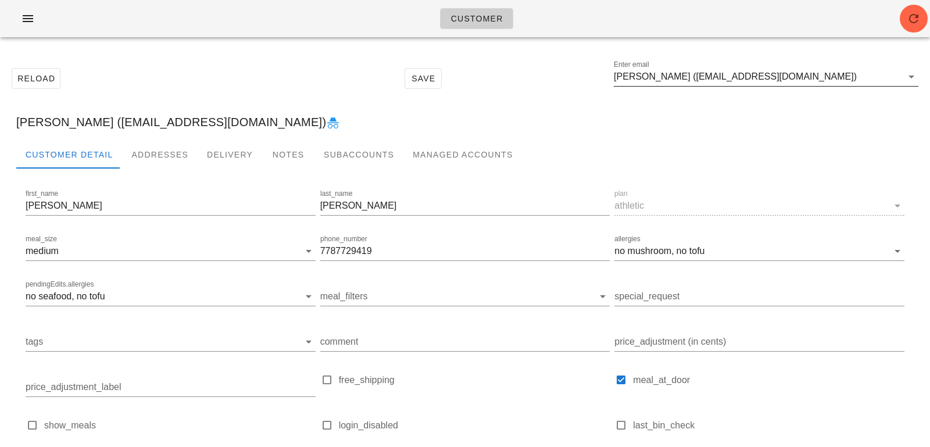
click at [808, 83] on input "[PERSON_NAME] ([EMAIL_ADDRESS][DOMAIN_NAME])" at bounding box center [758, 76] width 288 height 19
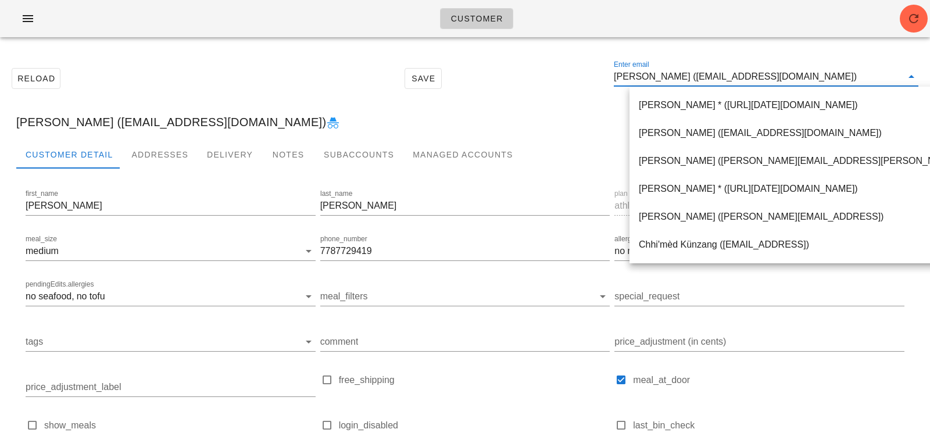
paste input "[PERSON_NAME][EMAIL_ADDRESS][DOMAIN_NAME]"
type input "[PERSON_NAME][EMAIL_ADDRESS][DOMAIN_NAME]"
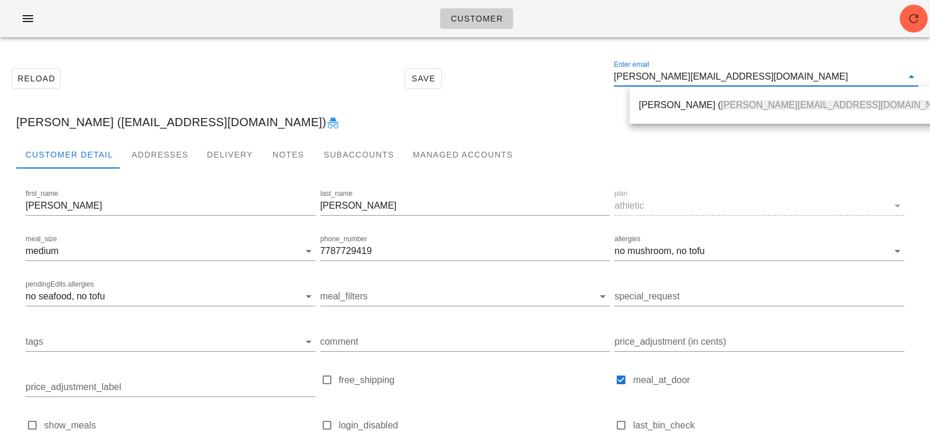
click at [687, 88] on div "Myron Yao ( myron.yao@outlook.com )" at bounding box center [798, 105] width 338 height 37
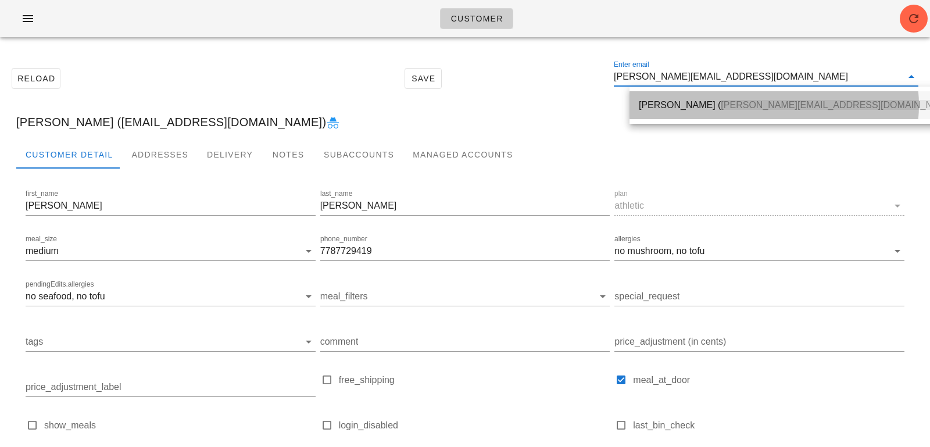
click at [680, 103] on div "Myron Yao ( myron.yao@outlook.com )" at bounding box center [798, 104] width 319 height 11
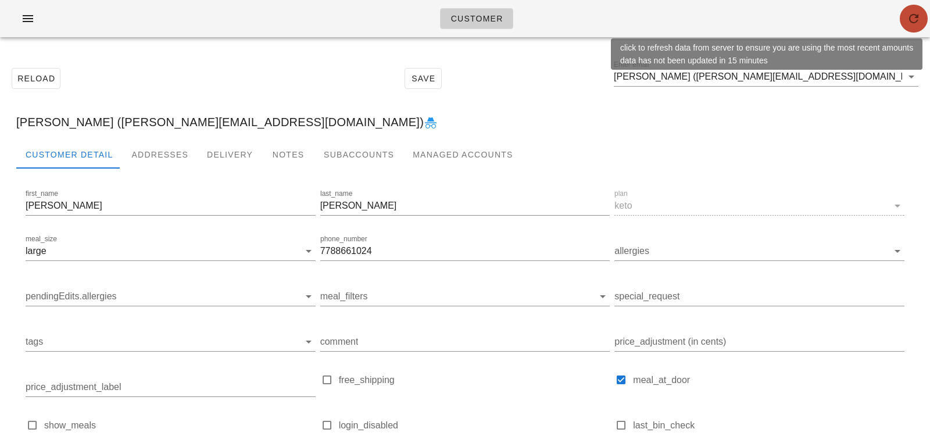
click at [921, 15] on span "button" at bounding box center [913, 19] width 28 height 14
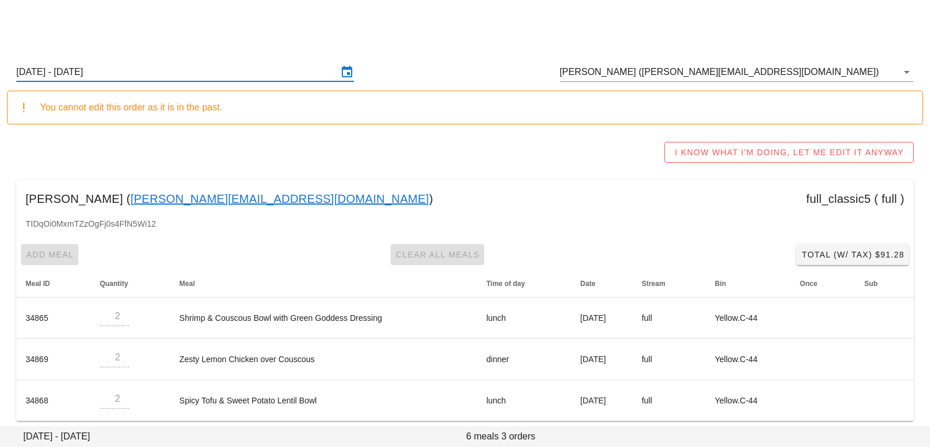
scroll to position [8, 0]
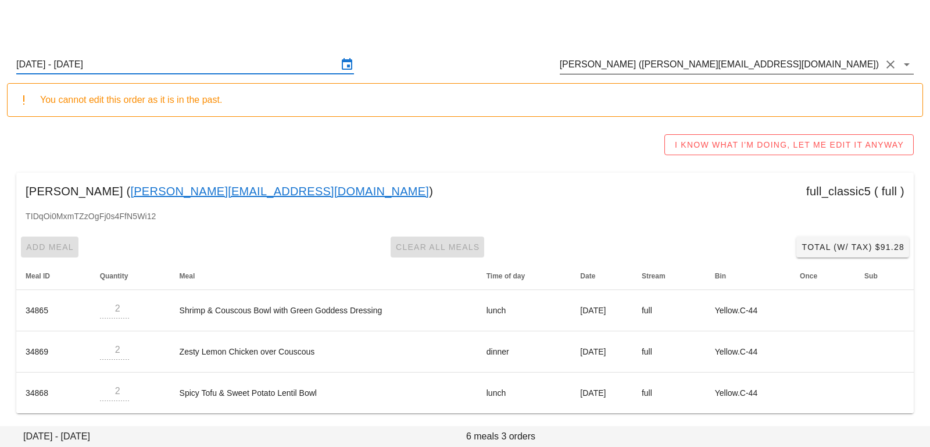
click at [780, 70] on input "Karin Hung (karin@karinhung.com)" at bounding box center [720, 64] width 321 height 19
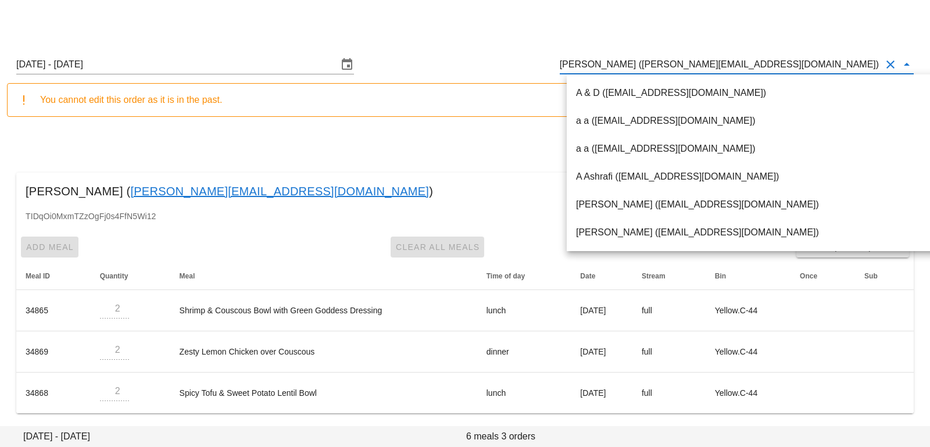
paste input "myron.yao@outlook.com"
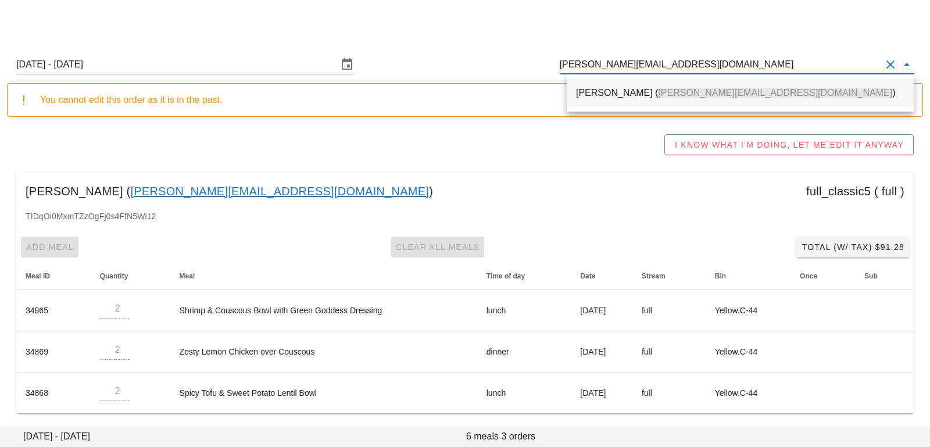
click at [670, 101] on div "Myron Yao ( myron.yao@outlook.com )" at bounding box center [740, 92] width 328 height 25
type input "[PERSON_NAME] ([PERSON_NAME][EMAIL_ADDRESS][DOMAIN_NAME])"
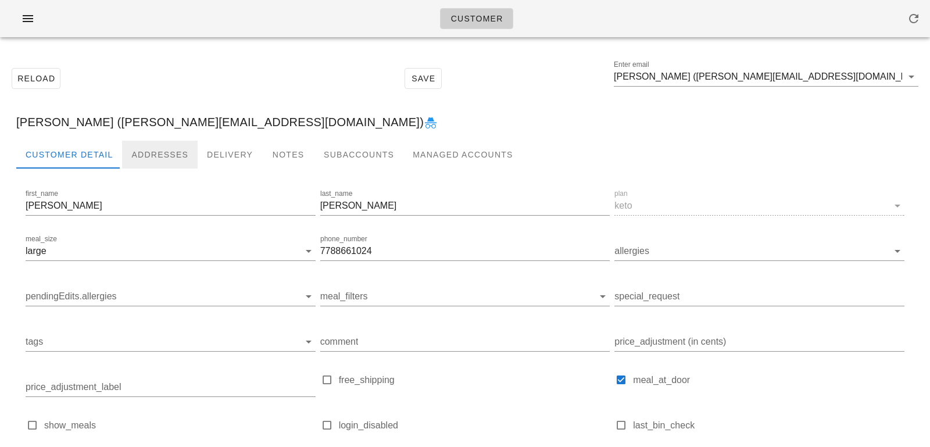
click at [152, 152] on div "Addresses" at bounding box center [160, 155] width 76 height 28
click at [146, 158] on div "Addresses" at bounding box center [160, 155] width 76 height 28
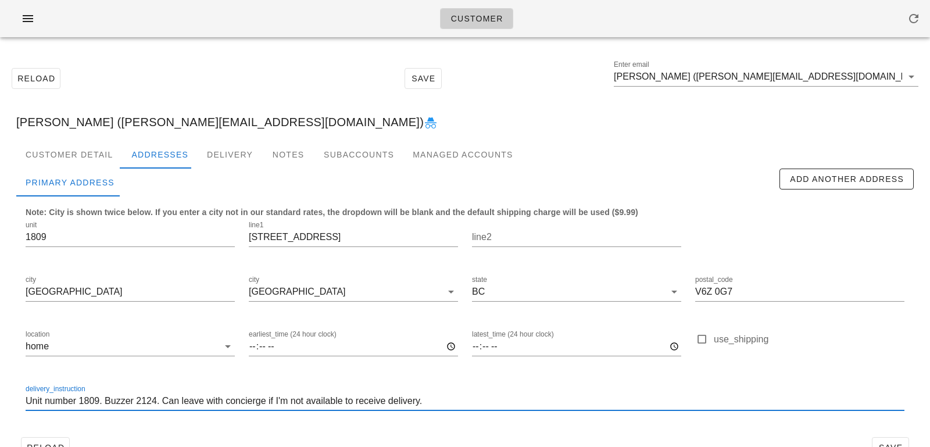
drag, startPoint x: 433, startPoint y: 406, endPoint x: 0, endPoint y: 394, distance: 433.0
click at [0, 394] on div "Reload Save Enter email [PERSON_NAME] ([PERSON_NAME][EMAIL_ADDRESS][DOMAIN_NAME…" at bounding box center [465, 262] width 930 height 432
click at [466, 406] on input "Unit number 1809. Buzzer 2124. Can leave with concierge if I'm not available to…" at bounding box center [465, 401] width 878 height 19
drag, startPoint x: 466, startPoint y: 406, endPoint x: 13, endPoint y: 401, distance: 453.2
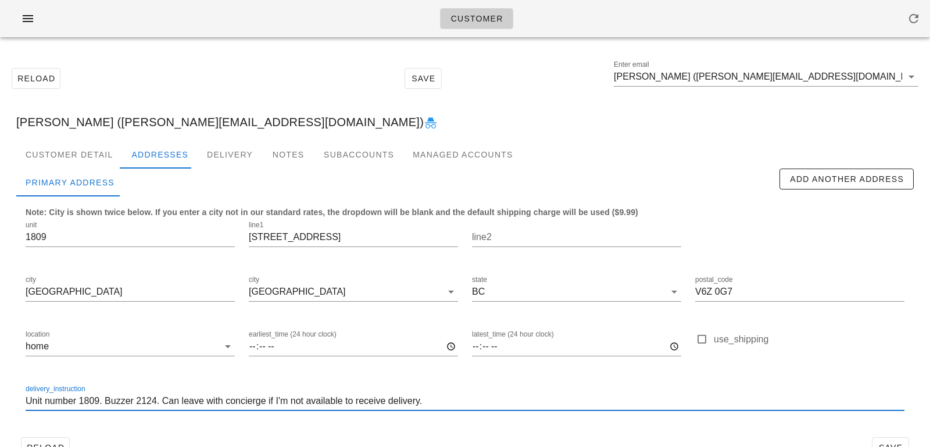
click at [13, 401] on div "Customer Detail Addresses Delivery Notes Subaccounts Managed Accounts first_nam…" at bounding box center [465, 306] width 916 height 331
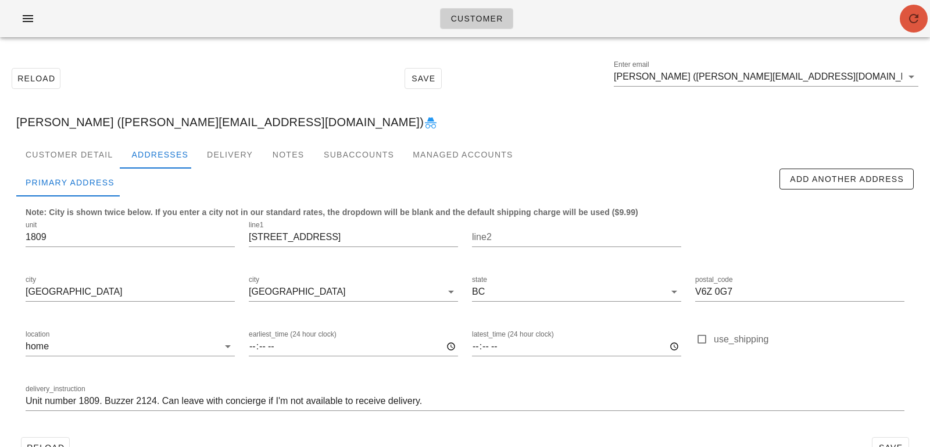
click at [899, 23] on span "button" at bounding box center [913, 19] width 28 height 14
click at [793, 81] on input "[PERSON_NAME] ([PERSON_NAME][EMAIL_ADDRESS][DOMAIN_NAME])" at bounding box center [758, 76] width 288 height 19
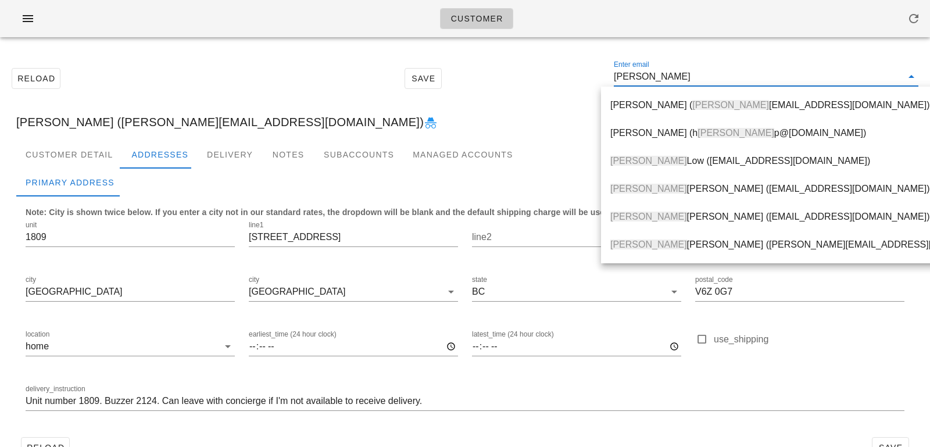
type input "rachel macibor"
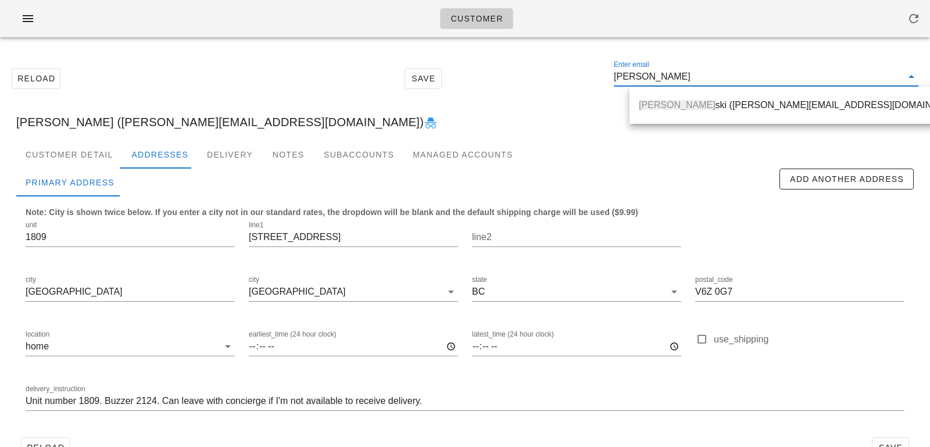
click at [818, 114] on div "Rachel Macibor ski (racheljmac@icloud.com)" at bounding box center [804, 104] width 331 height 25
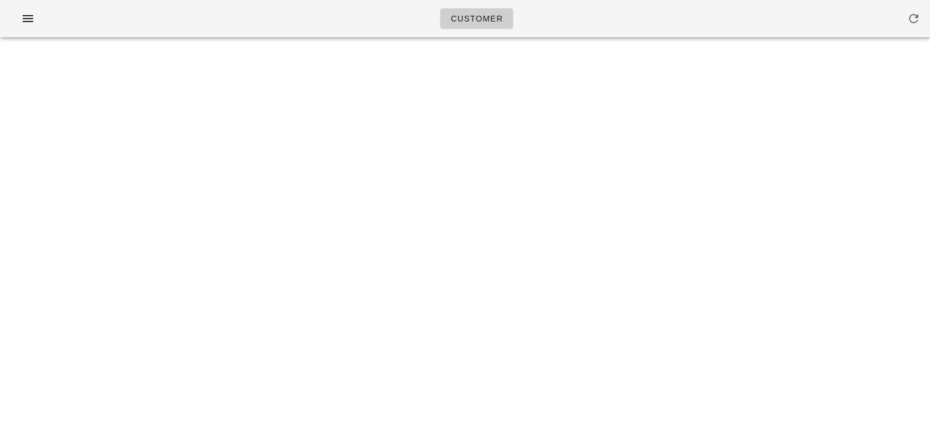
click at [791, 95] on div "Customer Something unexpected happened. Please refresh the page and check your …" at bounding box center [465, 223] width 930 height 447
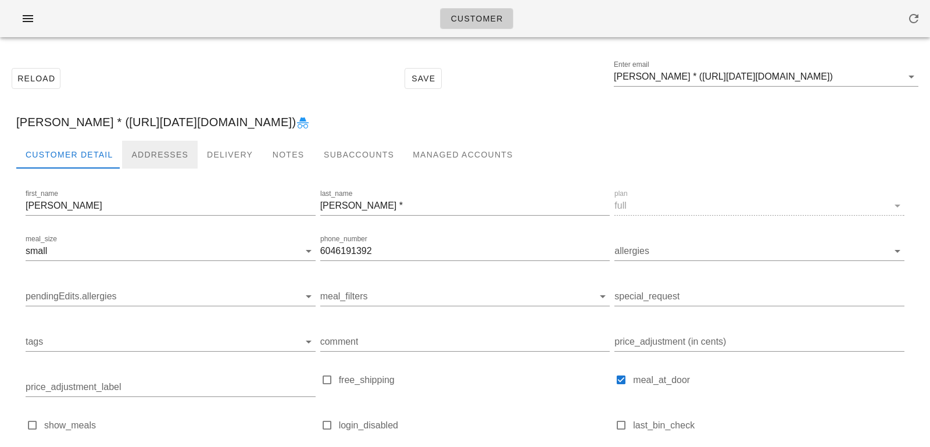
click at [160, 155] on div "Addresses" at bounding box center [160, 155] width 76 height 28
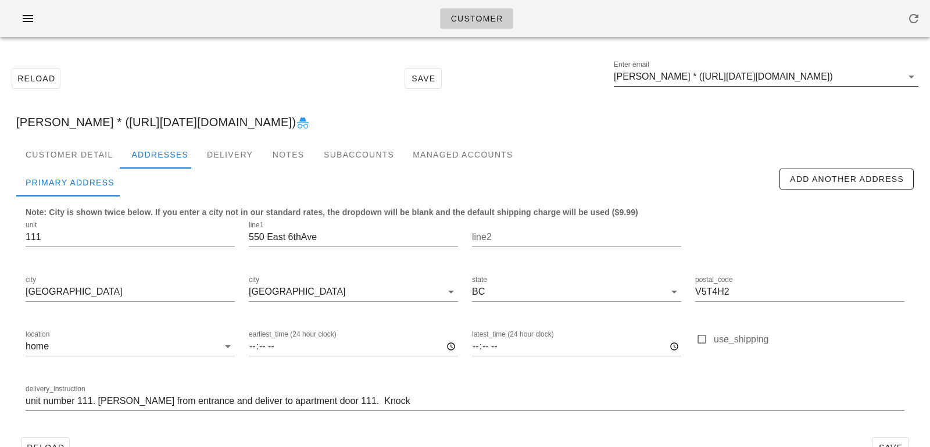
click at [713, 81] on input "Barry Whitelaw * (00_DELETED_2024-11-30_bilbotbw___shaw.ca)" at bounding box center [758, 76] width 288 height 19
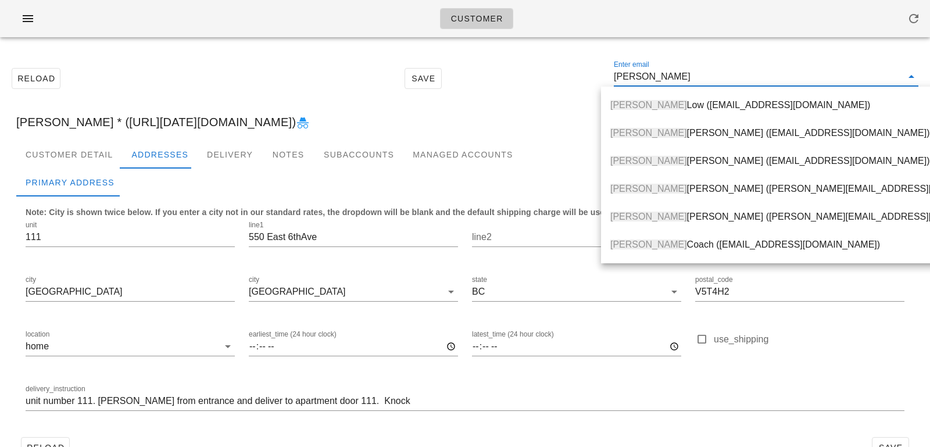
type input "rachel maci"
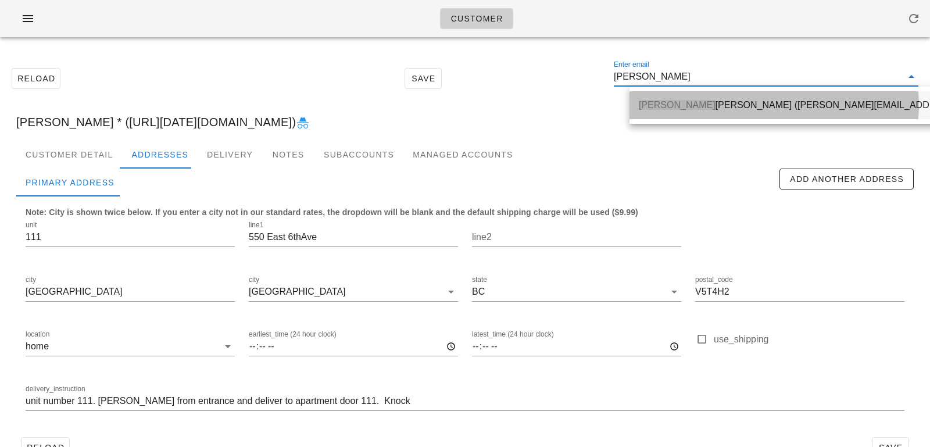
click at [715, 102] on div "Rachel Maci borski (racheljmac@icloud.com)" at bounding box center [837, 104] width 396 height 11
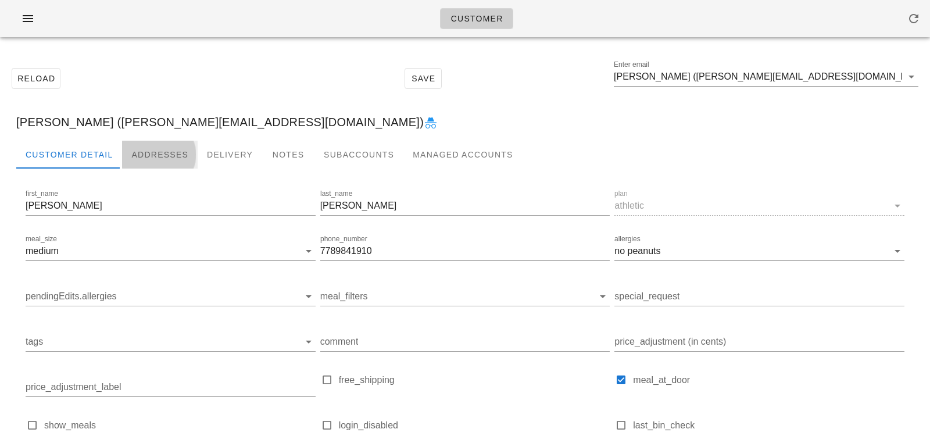
click at [172, 155] on div "Addresses" at bounding box center [160, 155] width 76 height 28
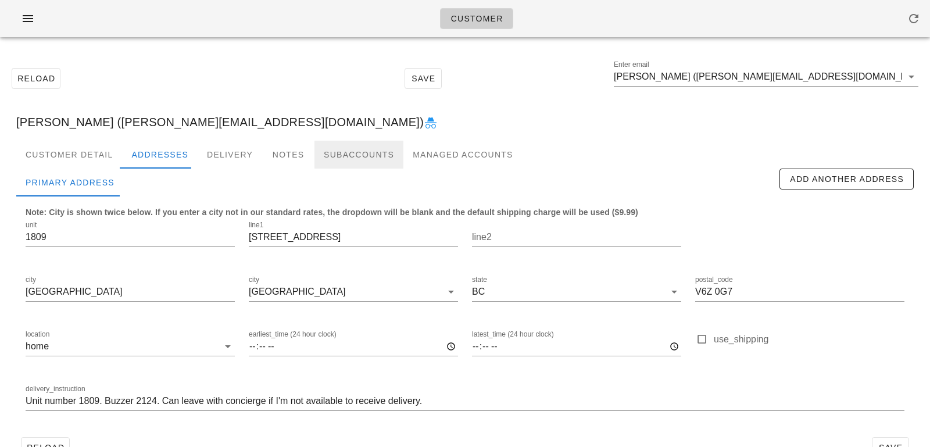
click at [335, 161] on div "Subaccounts" at bounding box center [358, 155] width 89 height 28
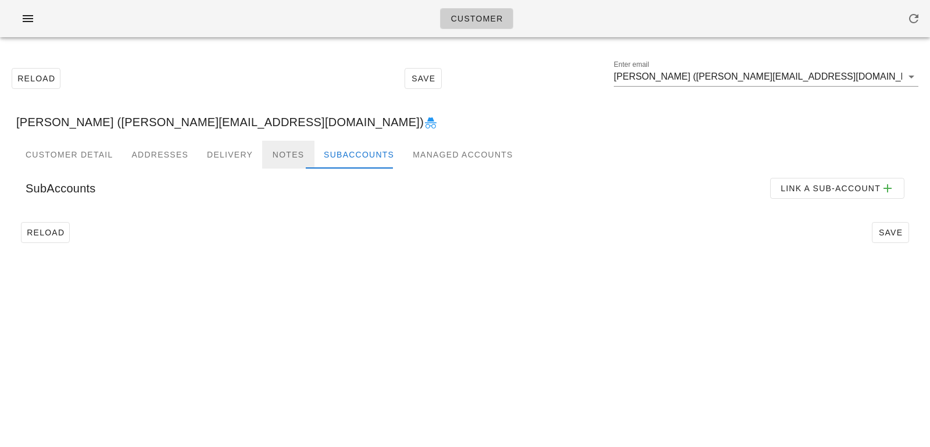
click at [297, 164] on div "Notes" at bounding box center [288, 155] width 52 height 28
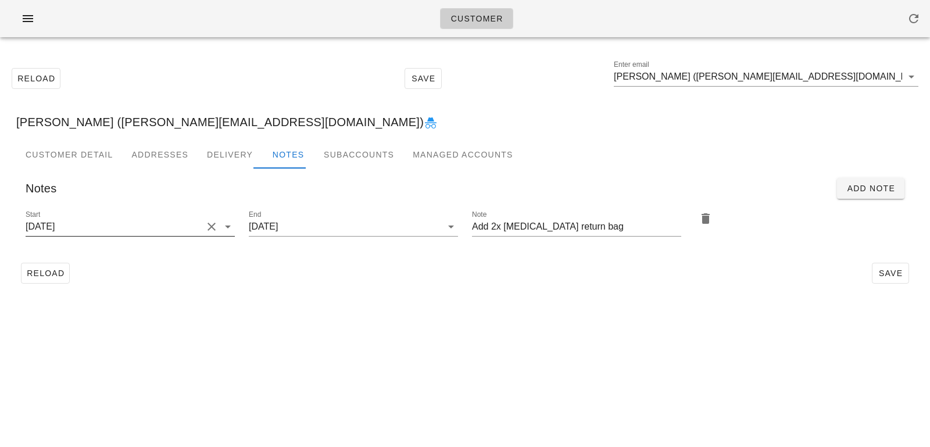
click at [207, 221] on button "Clear Start" at bounding box center [212, 227] width 14 height 14
